Goal: Task Accomplishment & Management: Complete application form

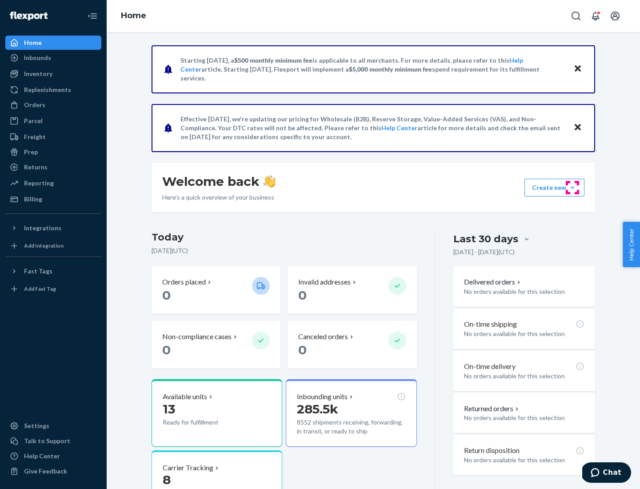
click at [572, 187] on button "Create new Create new inbound Create new order Create new product" at bounding box center [554, 188] width 60 height 18
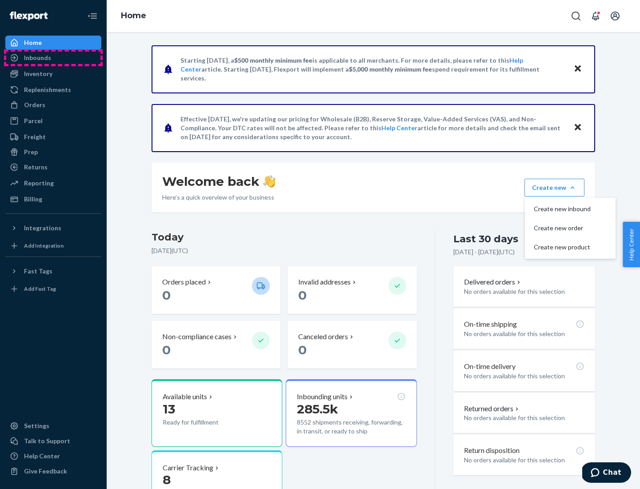
click at [53, 58] on div "Inbounds" at bounding box center [53, 58] width 94 height 12
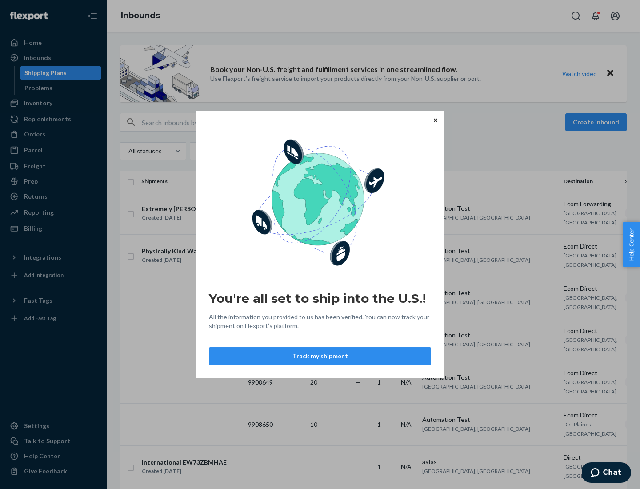
click at [320, 356] on button "Track my shipment" at bounding box center [320, 356] width 222 height 18
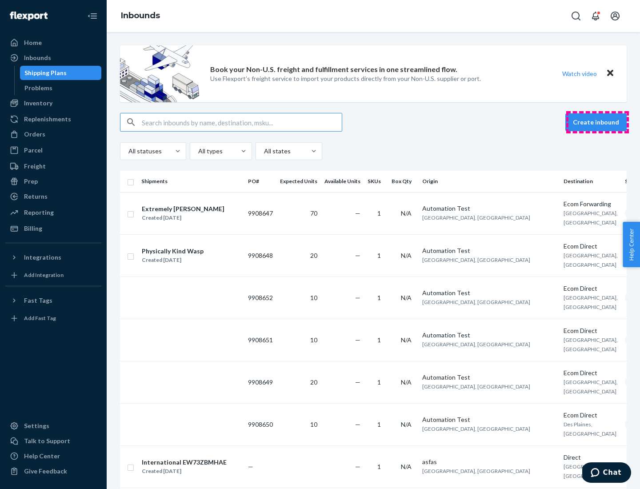
click at [597, 122] on button "Create inbound" at bounding box center [595, 122] width 61 height 18
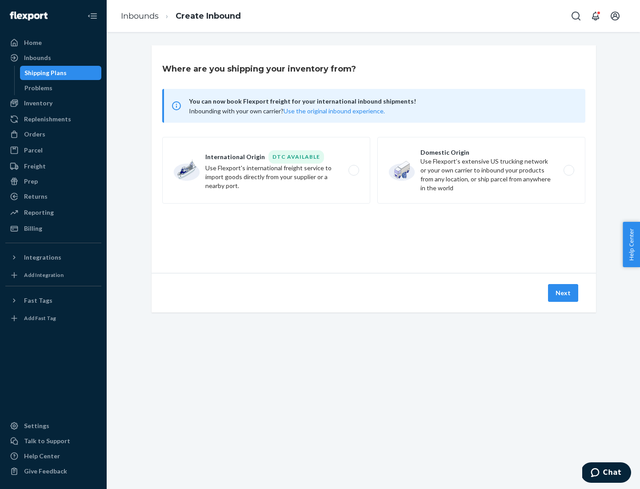
click at [266, 170] on label "International Origin DTC Available Use Flexport's international freight service…" at bounding box center [266, 170] width 208 height 67
click at [353, 170] on input "International Origin DTC Available Use Flexport's international freight service…" at bounding box center [356, 170] width 6 height 6
radio input "true"
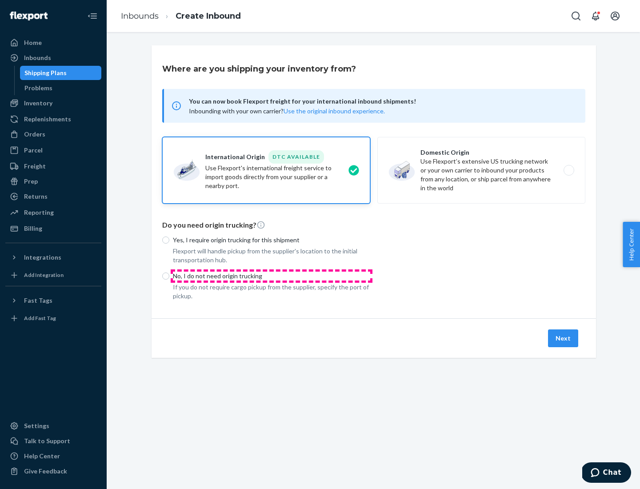
click at [271, 275] on p "No, I do not need origin trucking" at bounding box center [271, 275] width 197 height 9
click at [169, 275] on input "No, I do not need origin trucking" at bounding box center [165, 275] width 7 height 7
radio input "true"
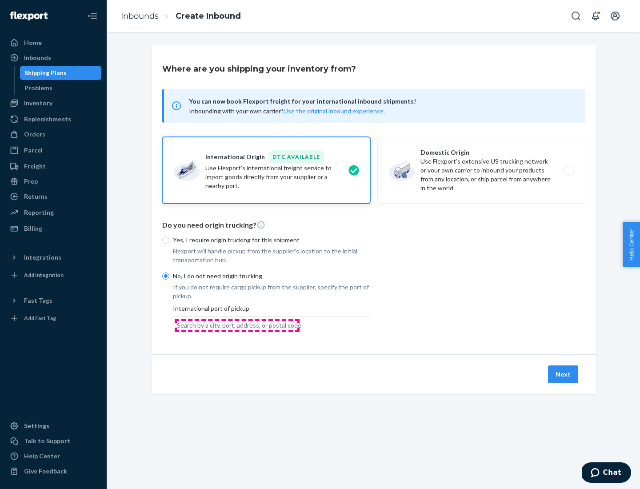
click at [237, 325] on div "Search by a city, port, address, or postal code" at bounding box center [239, 325] width 124 height 9
click at [178, 325] on input "Search by a city, port, address, or postal code" at bounding box center [177, 325] width 1 height 9
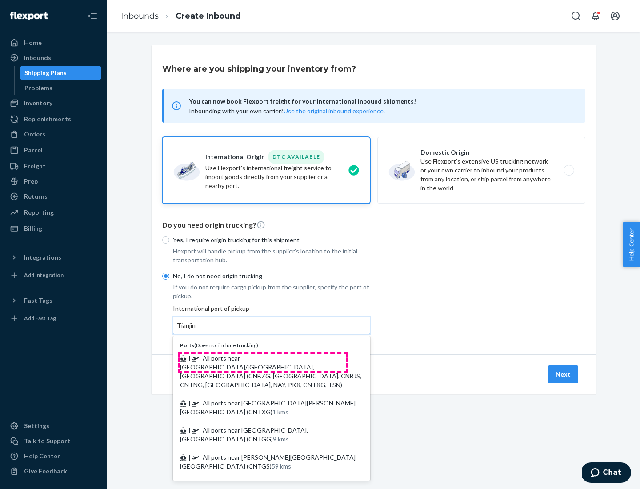
click at [262, 358] on span "| All ports near [GEOGRAPHIC_DATA]/[GEOGRAPHIC_DATA], [GEOGRAPHIC_DATA] (CNBZG,…" at bounding box center [270, 371] width 181 height 34
click at [196, 330] on input "Tianjin" at bounding box center [187, 325] width 20 height 9
type input "All ports near [GEOGRAPHIC_DATA]/[GEOGRAPHIC_DATA], [GEOGRAPHIC_DATA] (CNBZG, […"
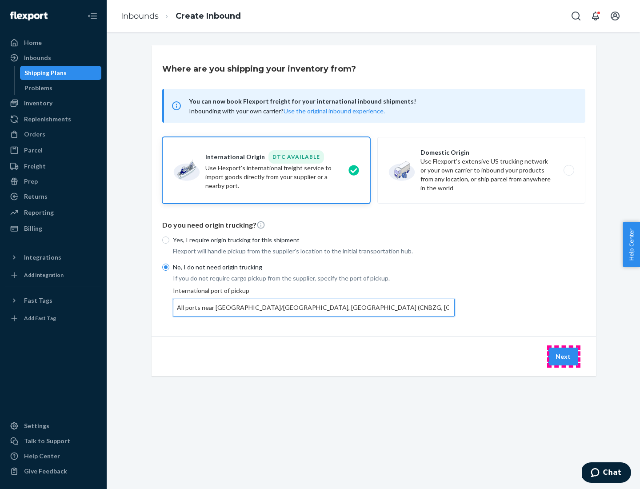
click at [563, 356] on button "Next" at bounding box center [563, 356] width 30 height 18
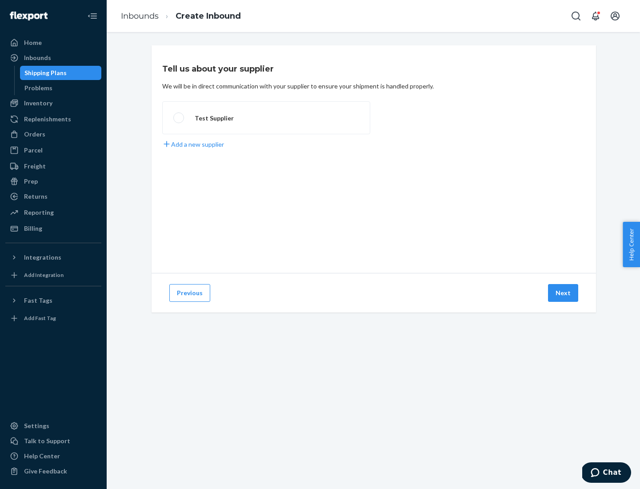
click at [266, 118] on label "Test Supplier" at bounding box center [266, 117] width 208 height 33
click at [179, 118] on input "Test Supplier" at bounding box center [176, 118] width 6 height 6
radio input "true"
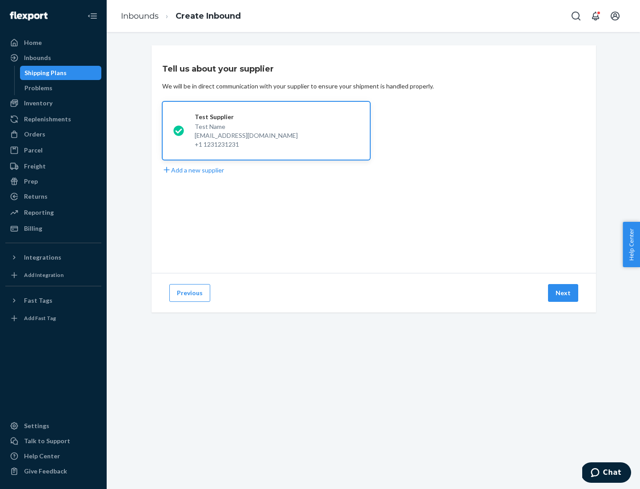
click at [563, 293] on button "Next" at bounding box center [563, 293] width 30 height 18
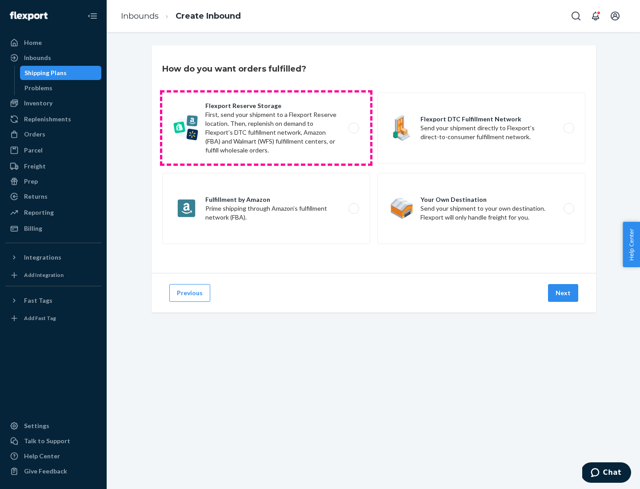
click at [266, 128] on label "Flexport Reserve Storage First, send your shipment to a Flexport Reserve locati…" at bounding box center [266, 127] width 208 height 71
click at [353, 128] on input "Flexport Reserve Storage First, send your shipment to a Flexport Reserve locati…" at bounding box center [356, 128] width 6 height 6
radio input "true"
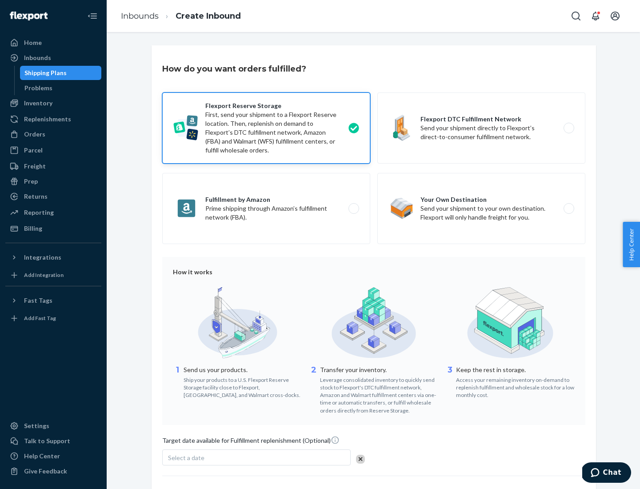
scroll to position [73, 0]
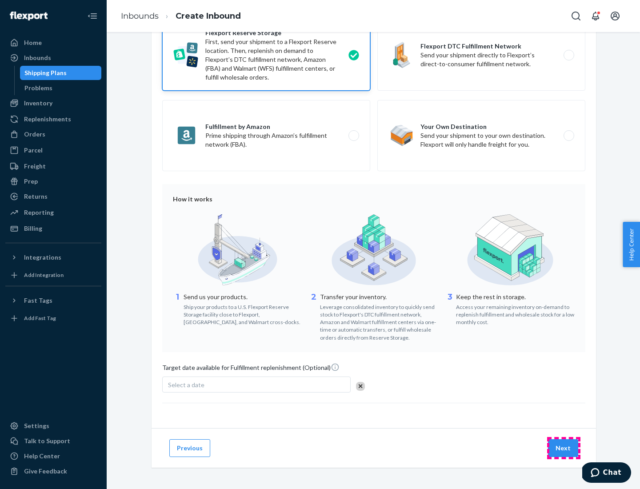
click at [563, 447] on button "Next" at bounding box center [563, 448] width 30 height 18
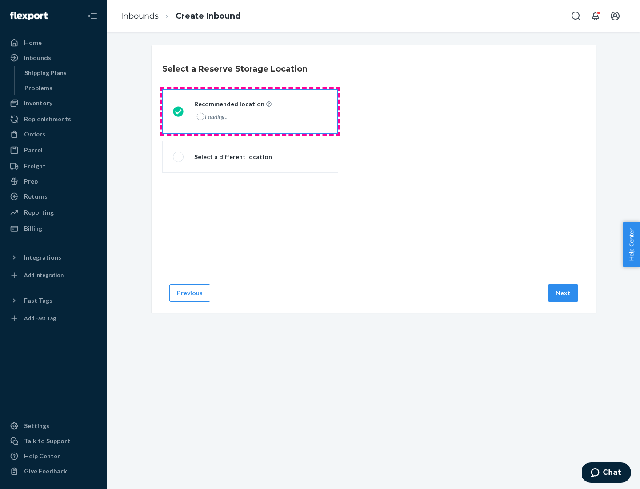
click at [250, 111] on div "Loading..." at bounding box center [232, 116] width 76 height 13
click at [179, 111] on input "Recommended location Loading..." at bounding box center [176, 111] width 6 height 6
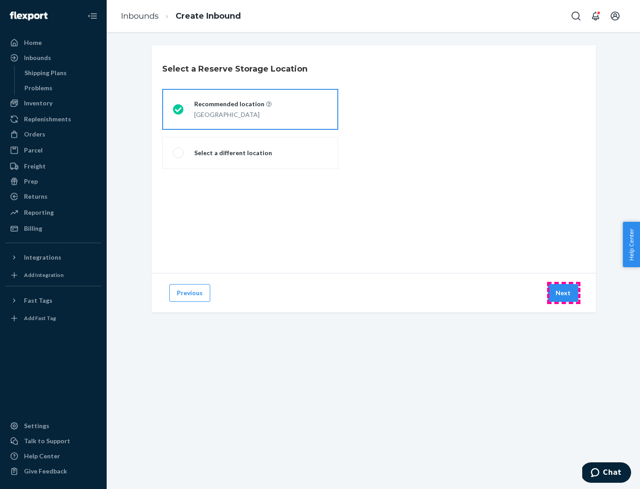
click at [563, 293] on button "Next" at bounding box center [563, 293] width 30 height 18
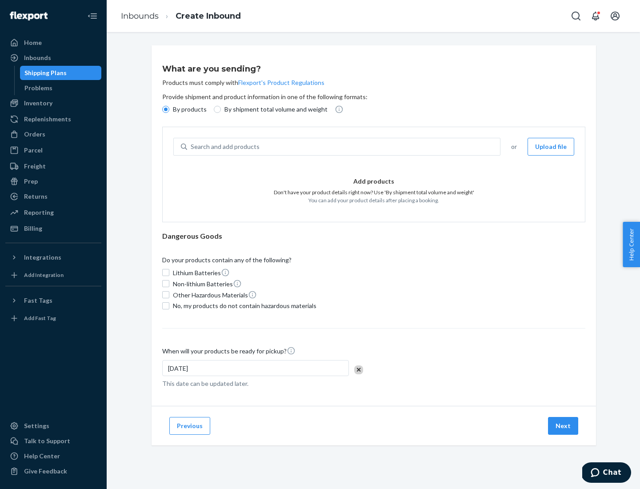
click at [344, 147] on div "Search and add products" at bounding box center [343, 147] width 313 height 16
click at [191, 147] on input "Search and add products" at bounding box center [191, 146] width 1 height 9
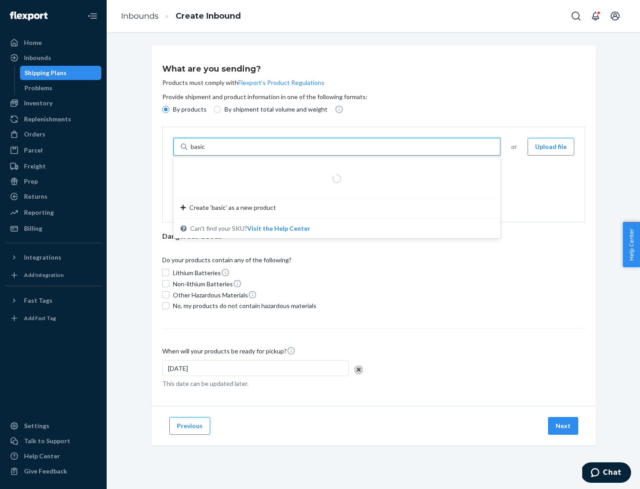
type input "basic"
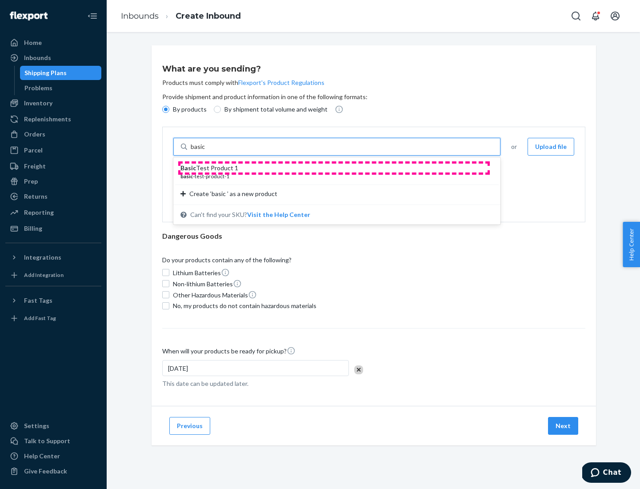
click at [334, 168] on div "Basic Test Product 1" at bounding box center [333, 167] width 306 height 9
click at [207, 151] on input "basic" at bounding box center [199, 146] width 16 height 9
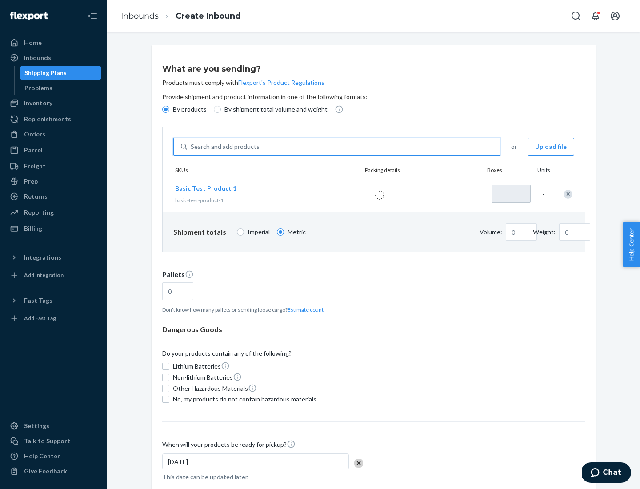
type input "1"
type input "1.09"
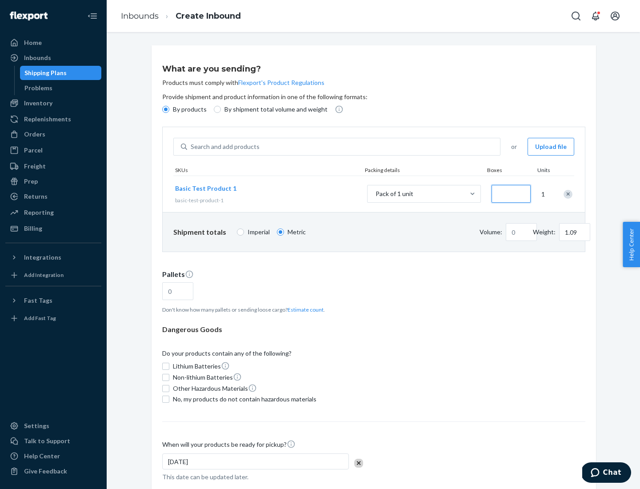
type input "3.27"
type input "30"
type input "0.07"
type input "326.59"
type input "300"
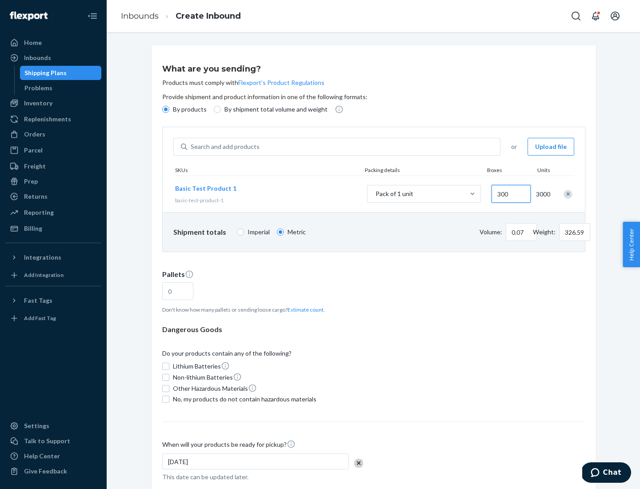
type input "0.68"
type input "3265.86"
type input "3000"
type input "1.09"
type input "1"
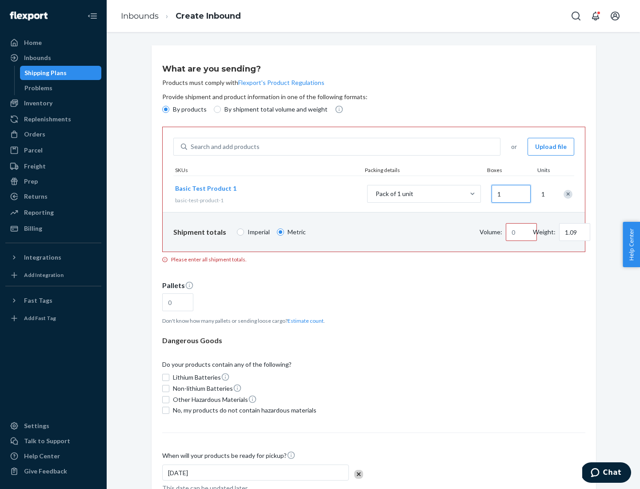
type input "10.89"
type input "10"
type input "0.02"
type input "108.86"
type input "100"
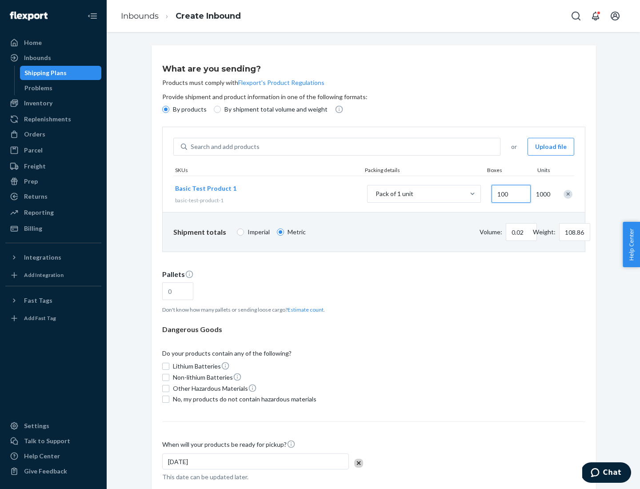
type input "0.23"
type input "1088.62"
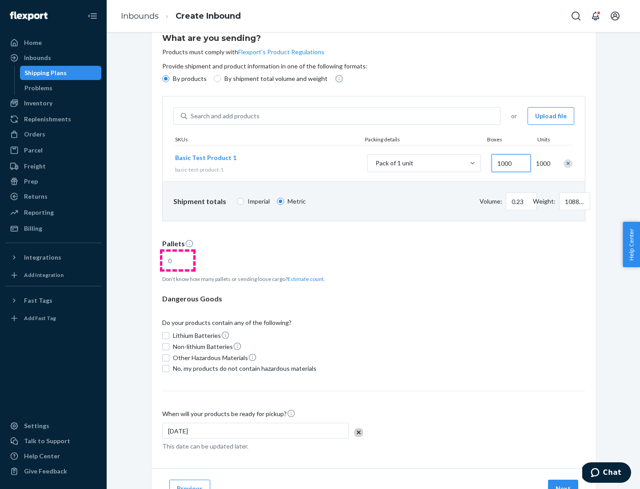
type input "1000"
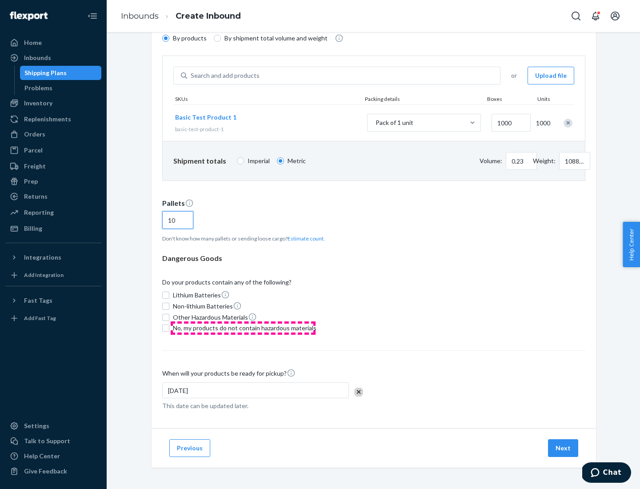
type input "10"
click at [243, 328] on span "No, my products do not contain hazardous materials" at bounding box center [244, 327] width 143 height 9
click at [169, 328] on input "No, my products do not contain hazardous materials" at bounding box center [165, 327] width 7 height 7
checkbox input "true"
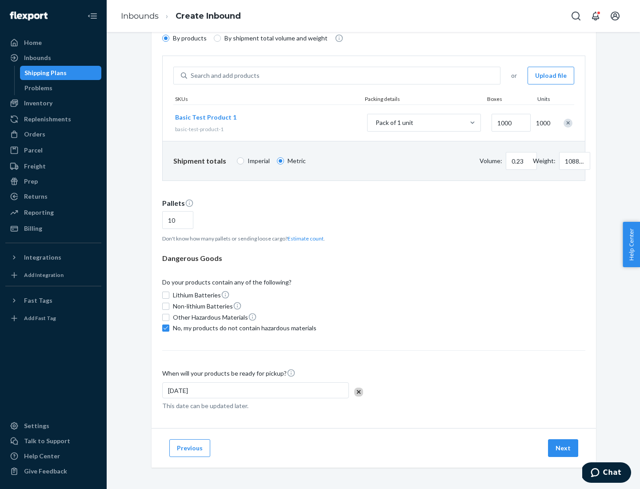
click at [563, 448] on button "Next" at bounding box center [563, 448] width 30 height 18
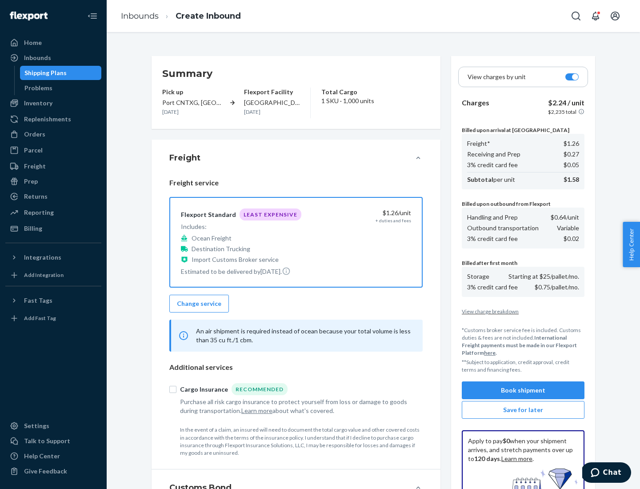
scroll to position [130, 0]
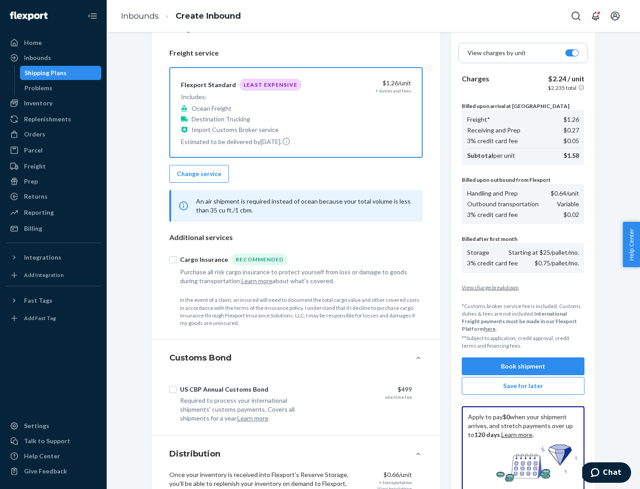
click at [523, 366] on button "Book shipment" at bounding box center [522, 366] width 123 height 18
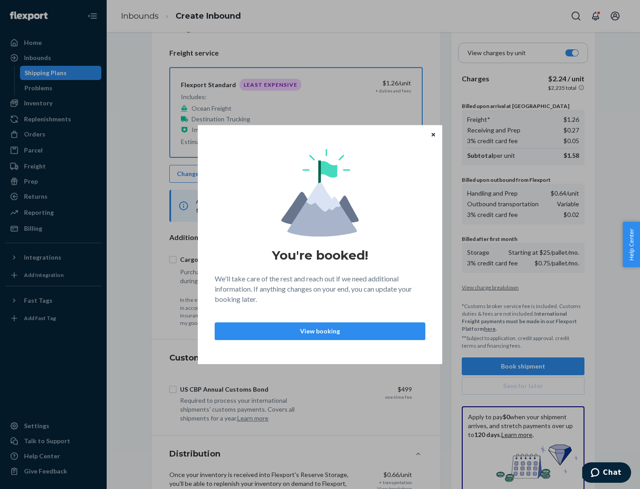
click at [320, 330] on p "View booking" at bounding box center [319, 330] width 195 height 9
